Goal: Task Accomplishment & Management: Manage account settings

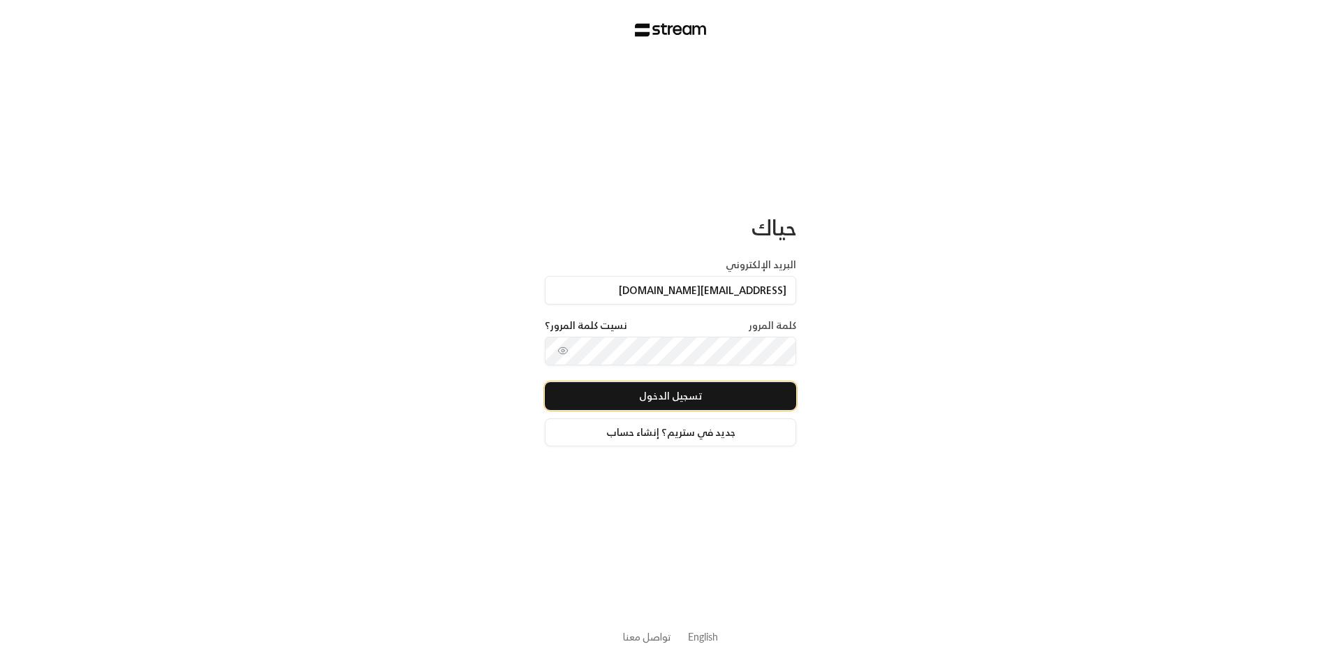
click at [695, 393] on button "تسجيل الدخول" at bounding box center [670, 396] width 251 height 28
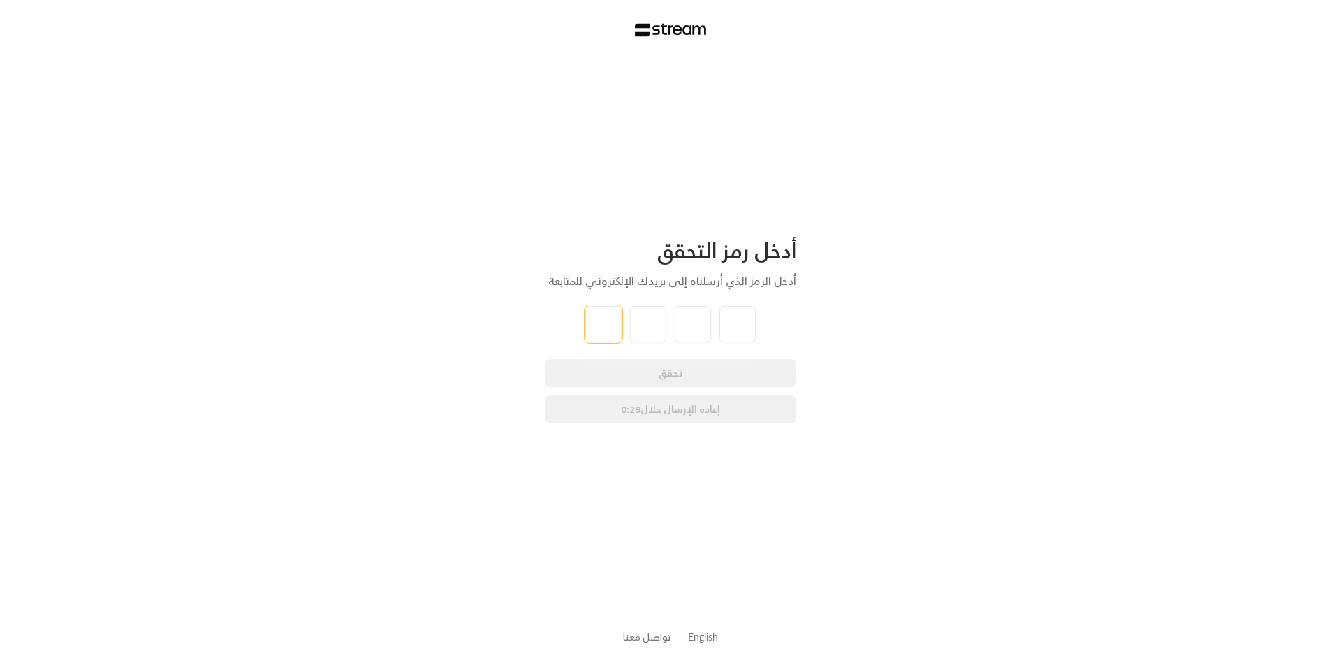
type input "1"
type input "0"
type input "1"
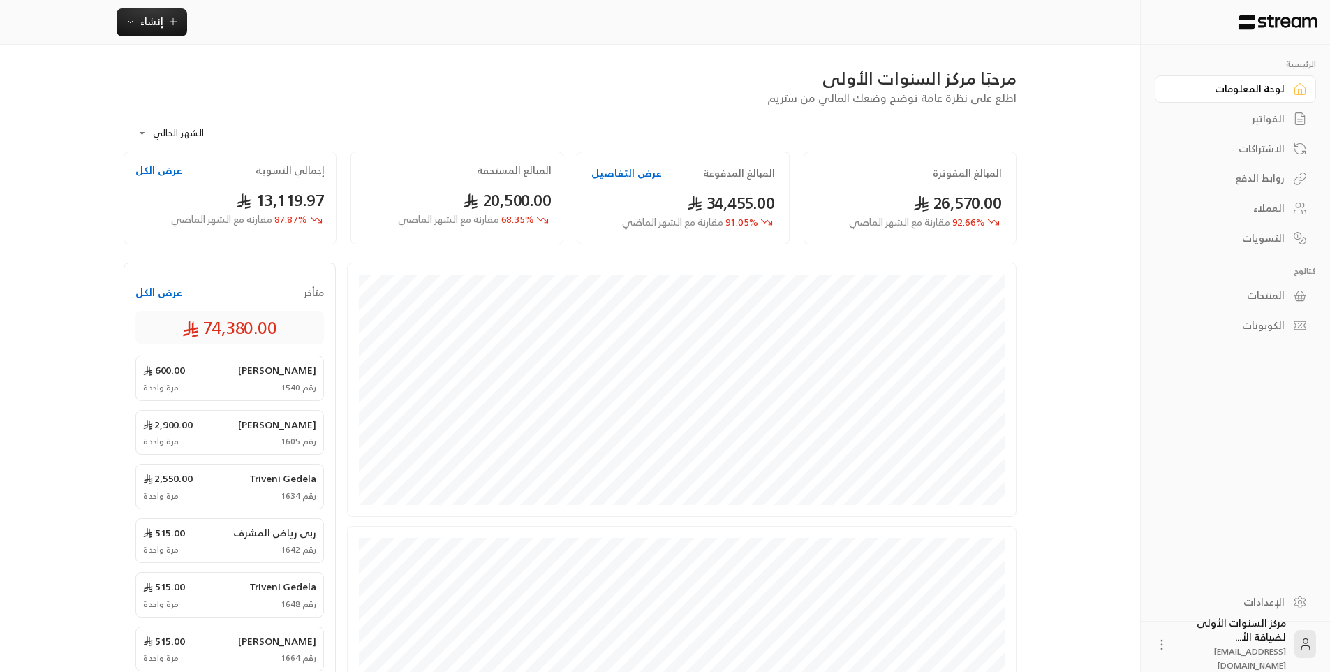
click at [1255, 113] on div "الفواتير" at bounding box center [1228, 119] width 112 height 14
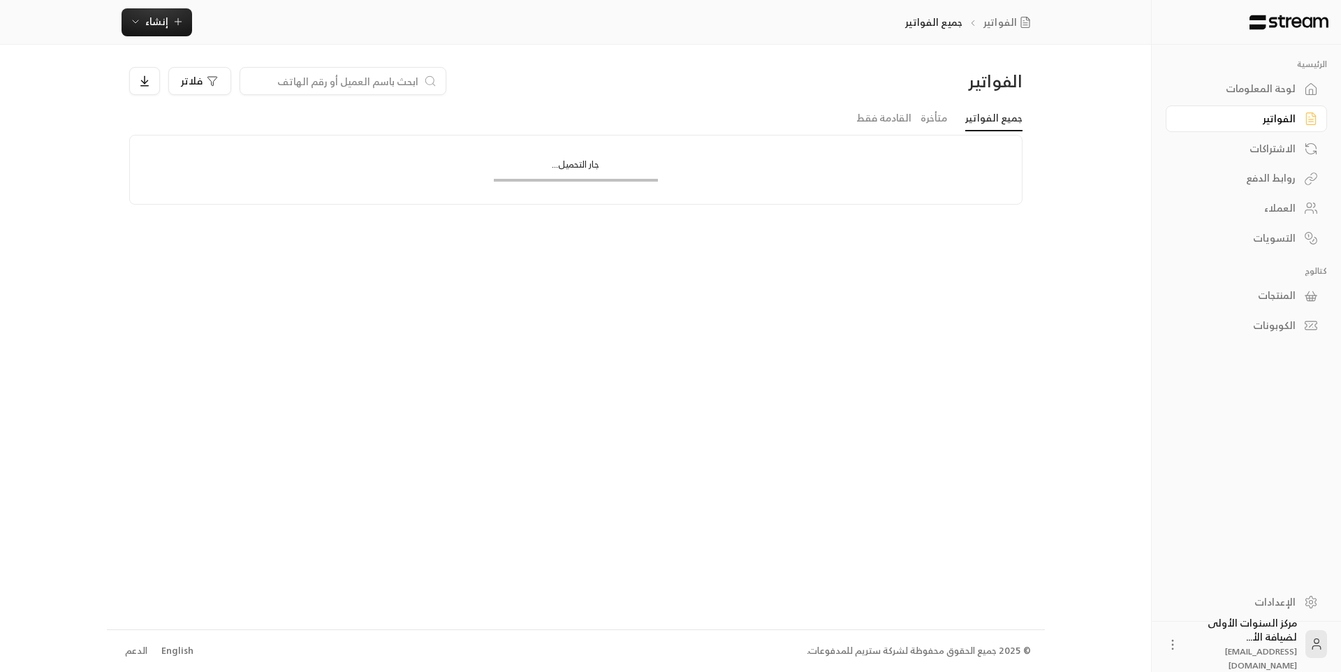
click at [394, 79] on input at bounding box center [334, 80] width 170 height 15
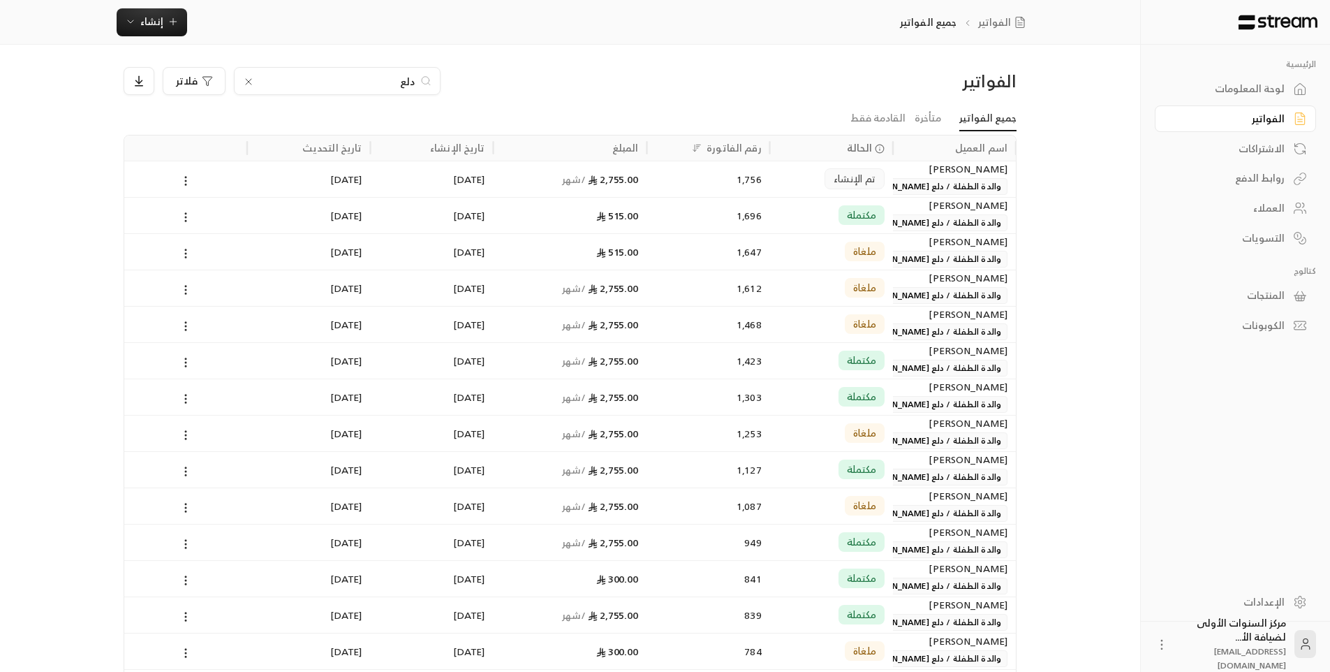
type input "دلع"
click at [812, 184] on div "تم الإنشاء" at bounding box center [831, 179] width 106 height 36
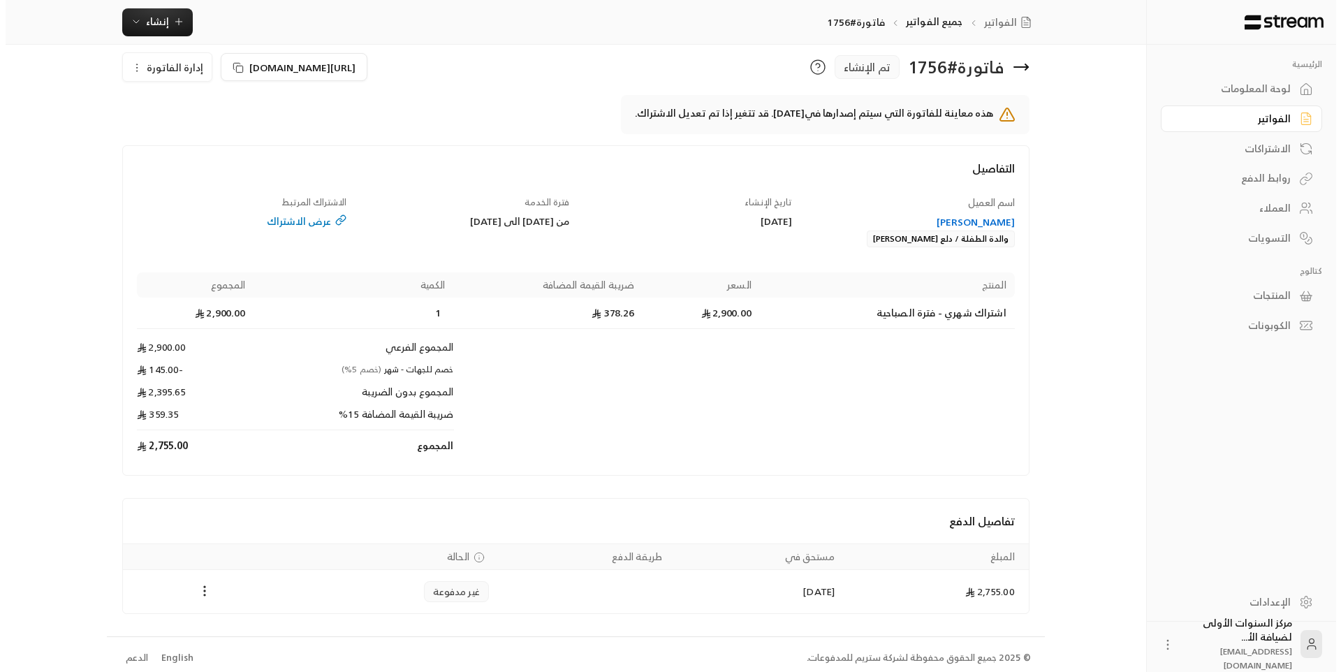
scroll to position [24, 0]
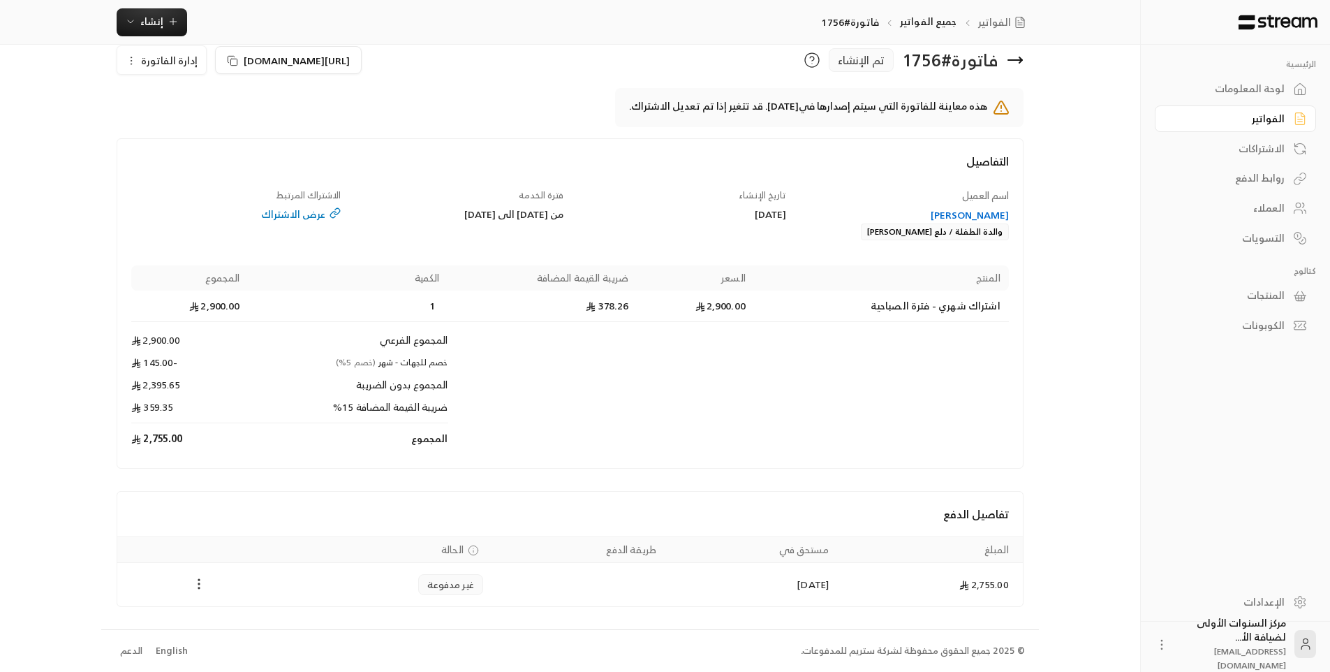
click at [197, 581] on icon "Payments" at bounding box center [199, 584] width 14 height 14
click at [241, 621] on li "تغيير الحالة الى مدفوعة" at bounding box center [252, 619] width 108 height 25
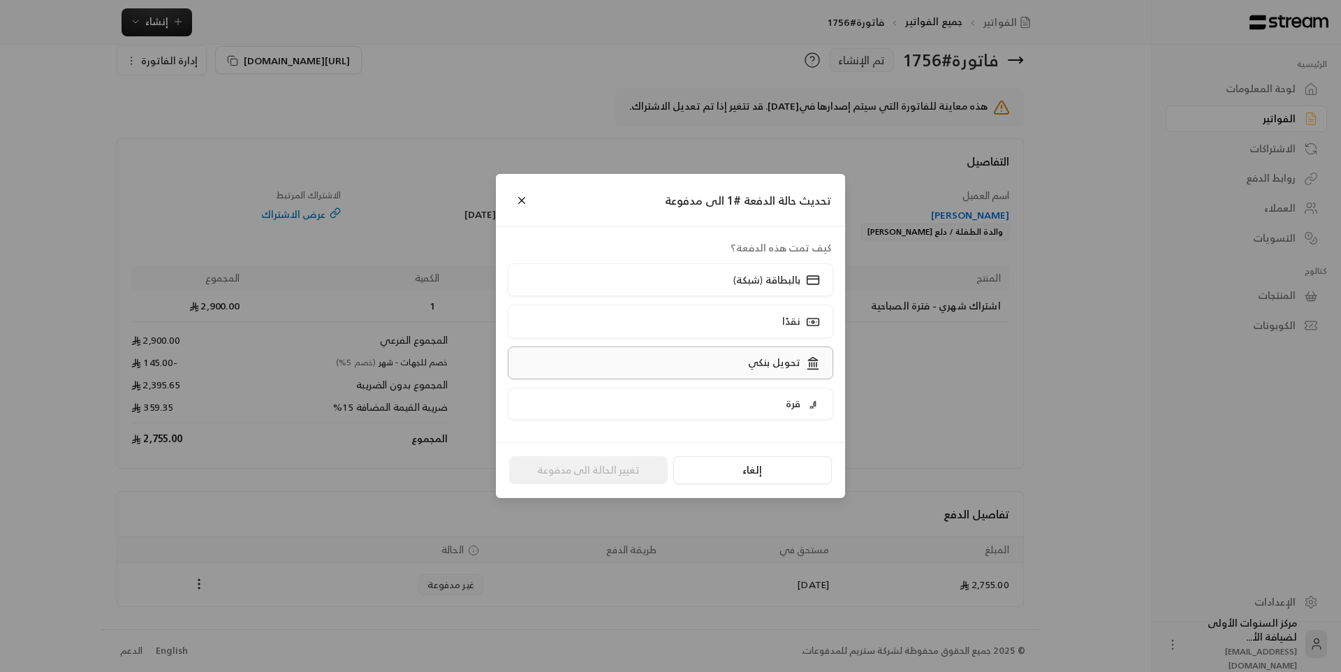
click at [731, 371] on label "تحويل بنكي" at bounding box center [671, 362] width 326 height 33
click at [636, 474] on button "تغيير الحالة الى مدفوعة" at bounding box center [588, 470] width 158 height 28
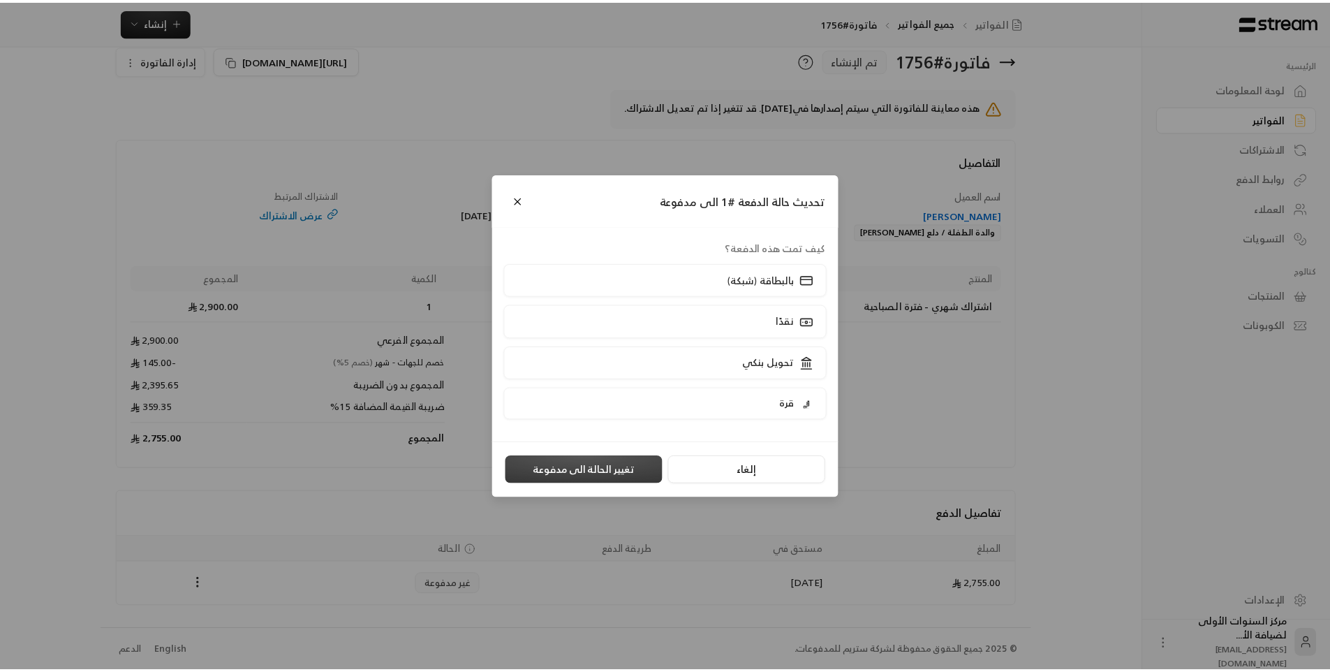
scroll to position [0, 0]
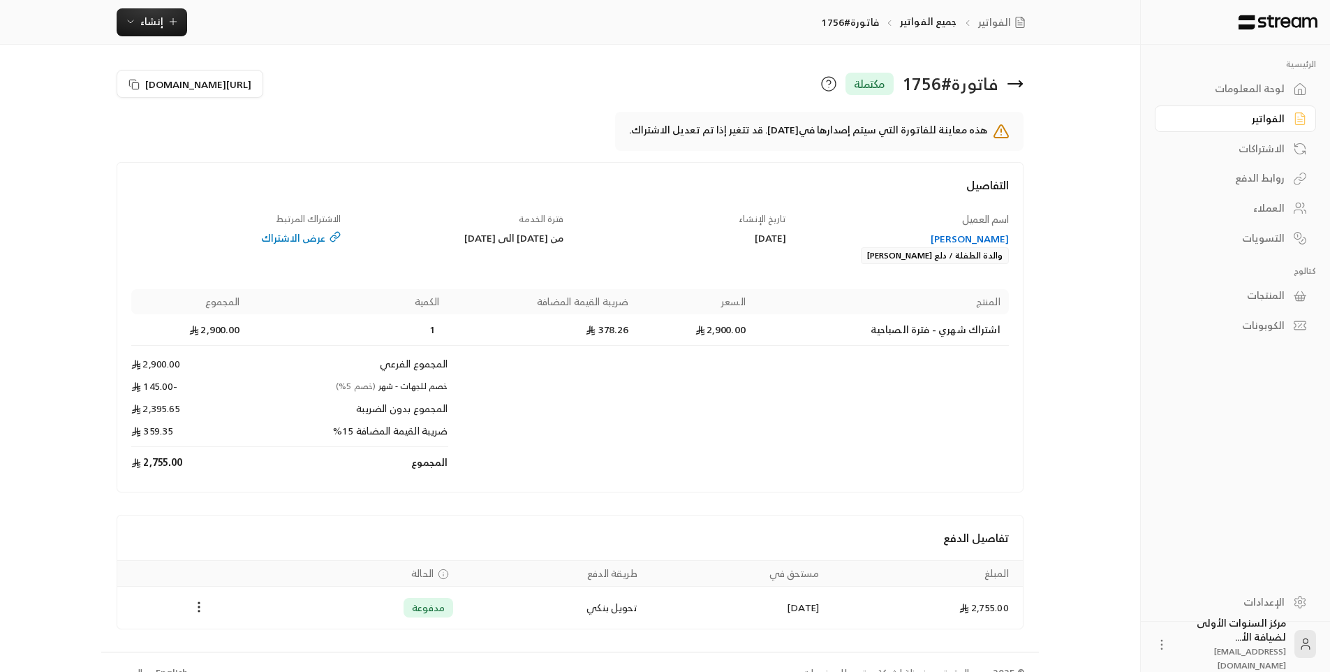
click at [1019, 79] on icon at bounding box center [1015, 83] width 17 height 17
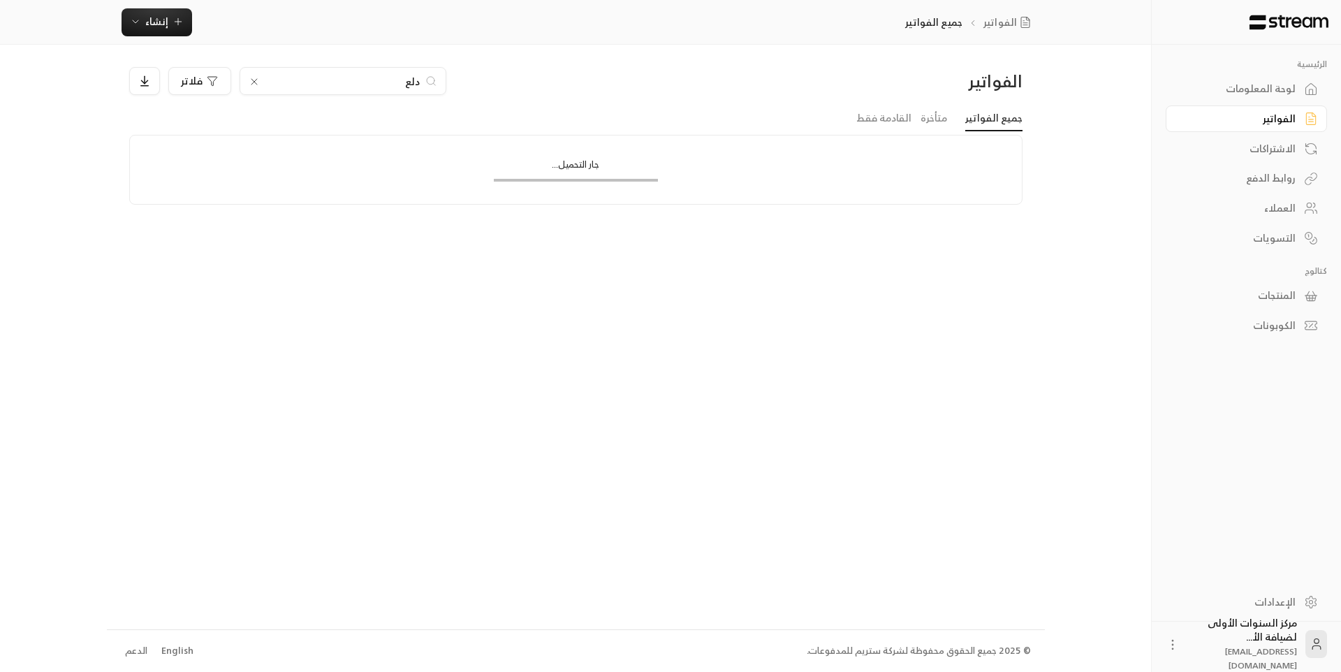
click at [411, 77] on input "دلع" at bounding box center [342, 80] width 155 height 15
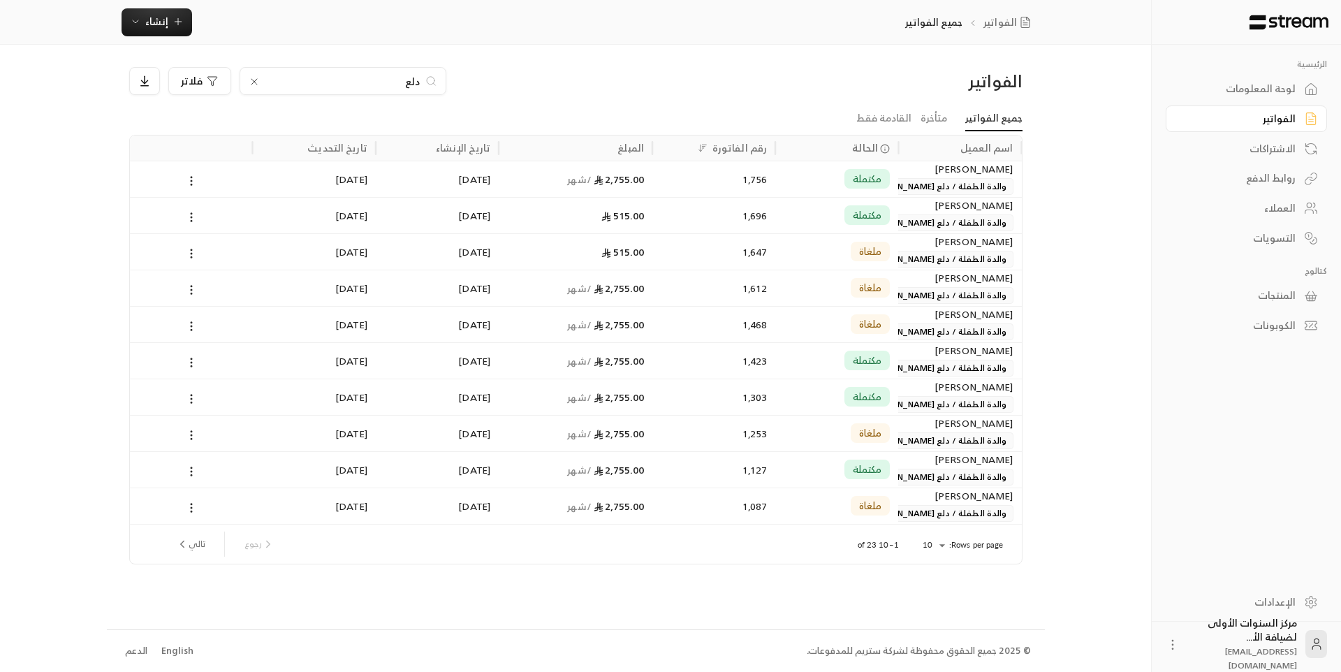
click at [411, 77] on input "دلع" at bounding box center [342, 80] width 155 height 15
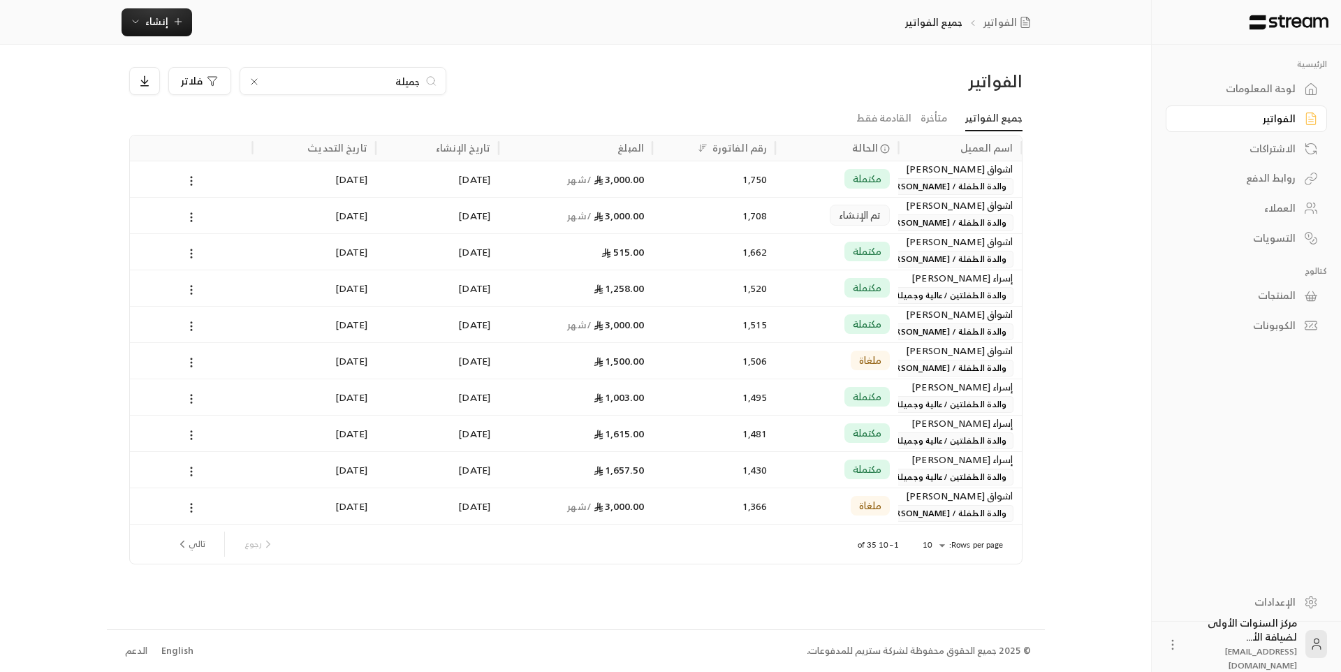
type input "جميلة"
click at [680, 185] on div "1,750" at bounding box center [713, 179] width 106 height 36
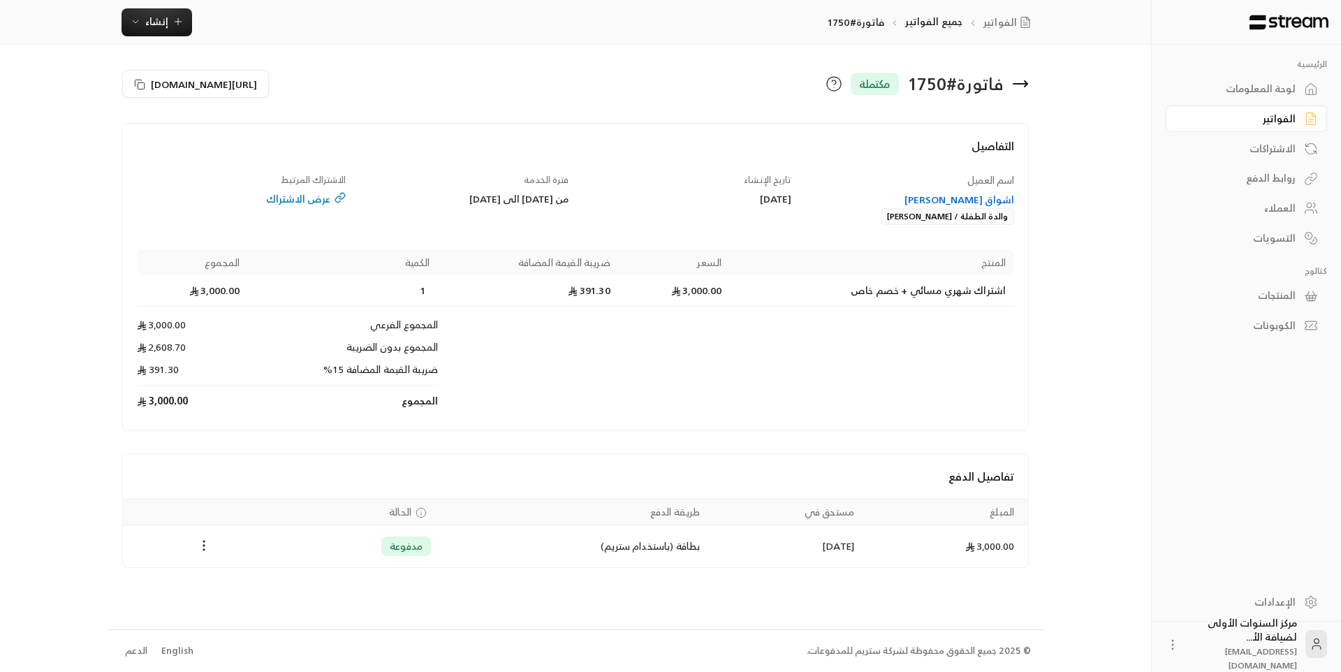
click at [1022, 87] on icon at bounding box center [1020, 83] width 17 height 17
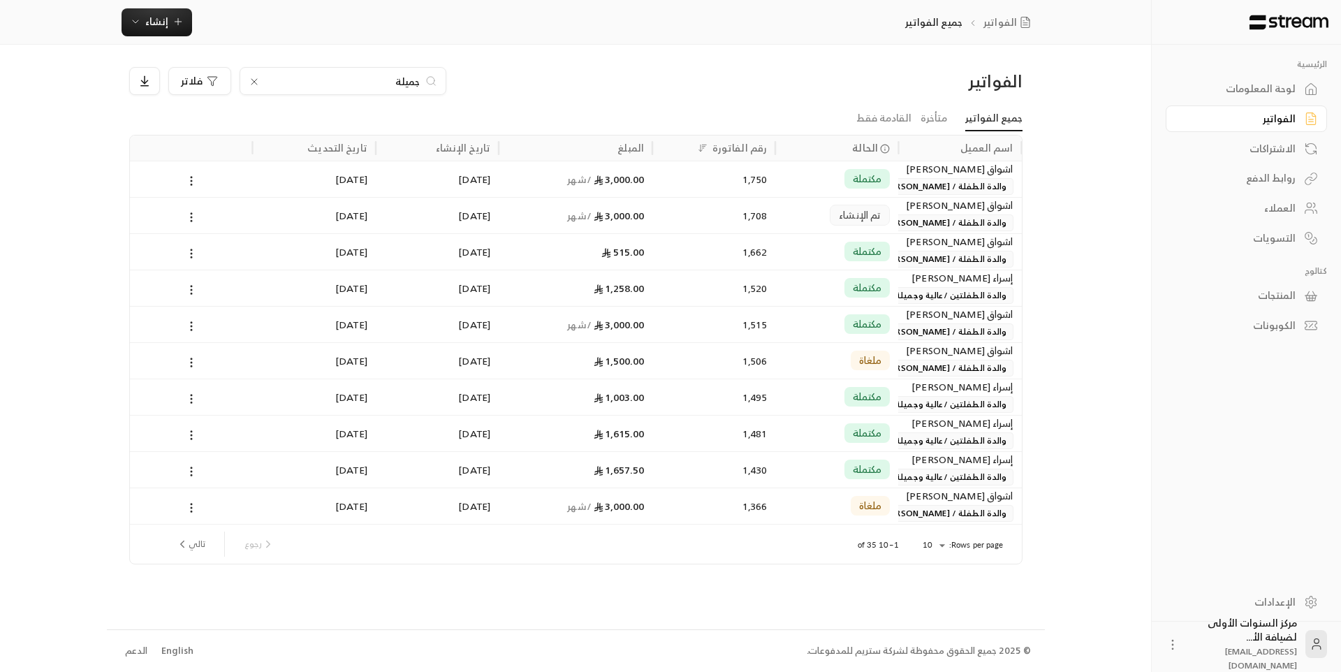
click at [413, 80] on input "جميلة" at bounding box center [342, 80] width 155 height 15
type input "كاتليا"
click at [771, 181] on div "1,752" at bounding box center [713, 179] width 123 height 36
